Goal: Navigation & Orientation: Find specific page/section

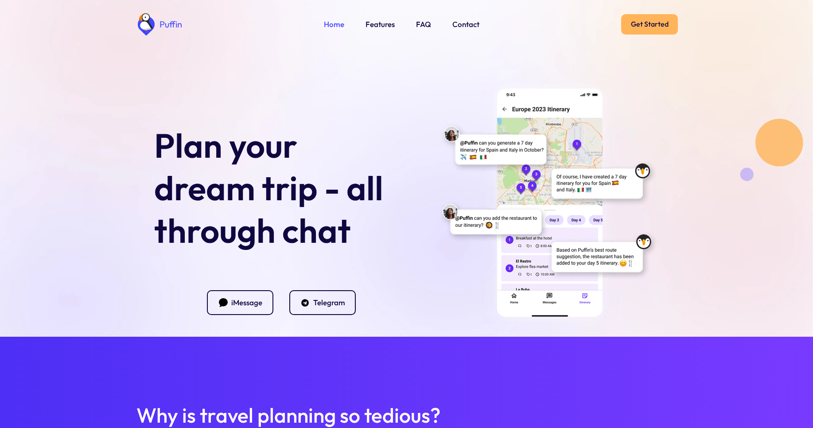
click at [648, 23] on link "Get Started" at bounding box center [649, 24] width 57 height 20
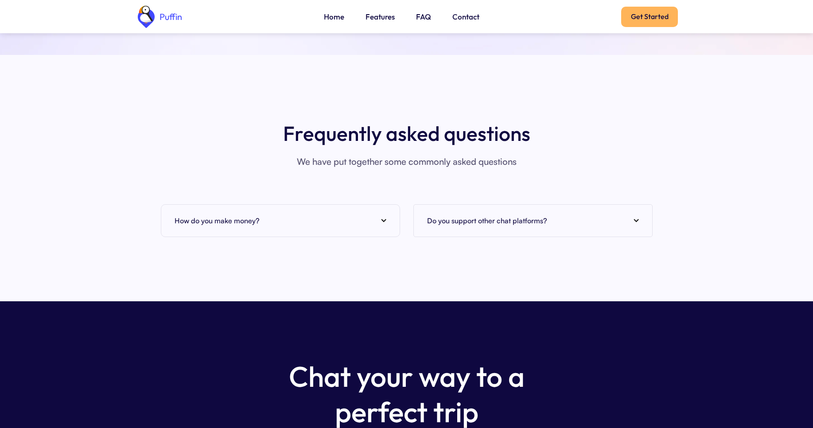
scroll to position [3375, 0]
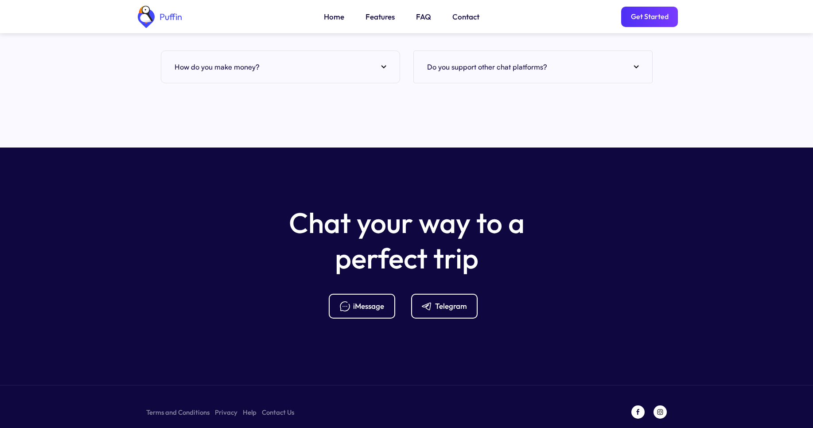
click at [277, 60] on div "How do you make money?" at bounding box center [281, 66] width 212 height 13
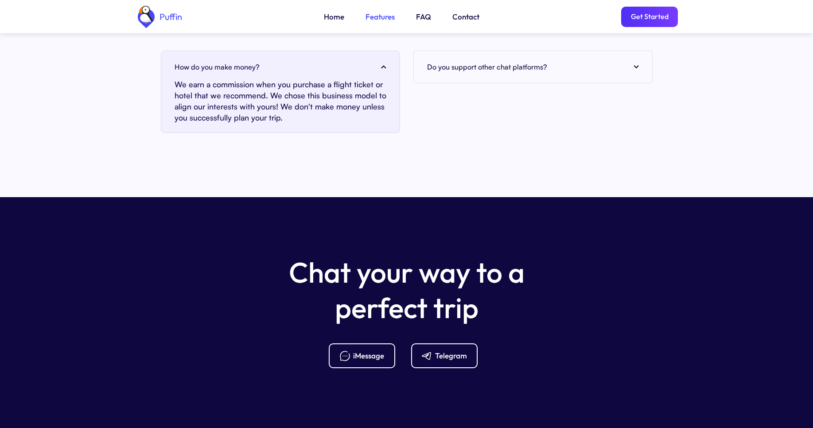
click at [377, 16] on link "Features" at bounding box center [380, 17] width 29 height 12
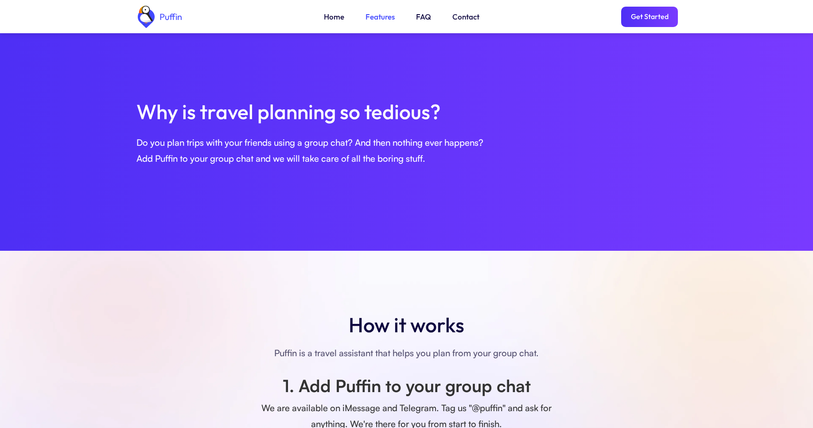
scroll to position [569, 0]
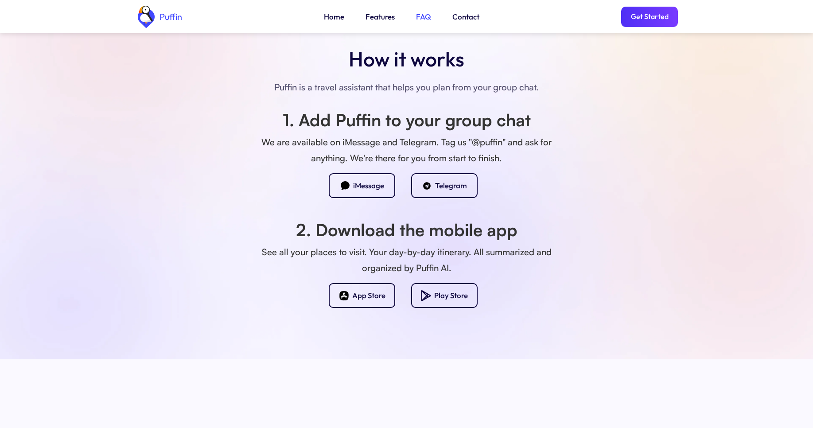
click at [420, 16] on link "FAQ" at bounding box center [423, 17] width 15 height 12
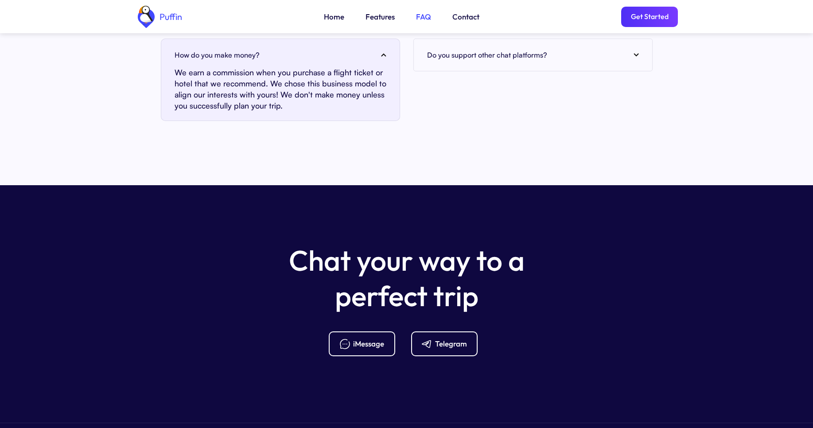
scroll to position [3424, 0]
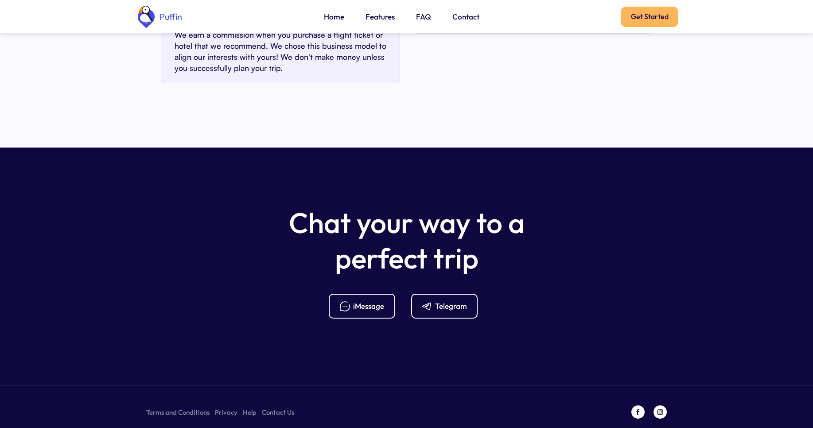
click at [648, 16] on link "Get Started" at bounding box center [649, 17] width 57 height 20
click at [358, 301] on div "iMessage" at bounding box center [368, 306] width 31 height 10
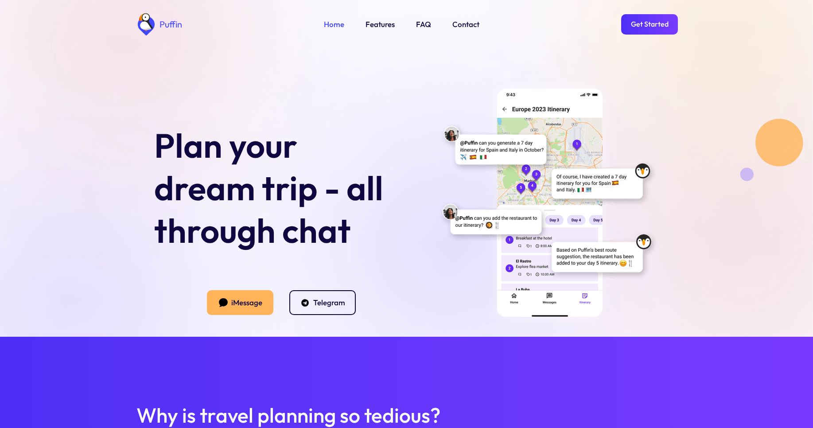
click at [238, 301] on div "iMessage" at bounding box center [246, 303] width 31 height 10
